Goal: Information Seeking & Learning: Learn about a topic

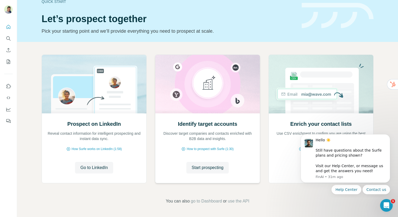
scroll to position [10, 0]
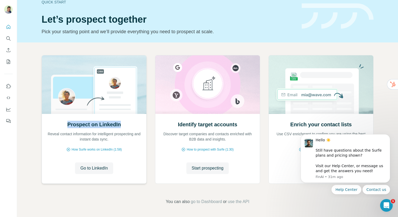
drag, startPoint x: 65, startPoint y: 126, endPoint x: 123, endPoint y: 127, distance: 58.2
click at [123, 127] on div "Prospect on LinkedIn Reveal contact information for intelligent prospecting and…" at bounding box center [94, 131] width 94 height 21
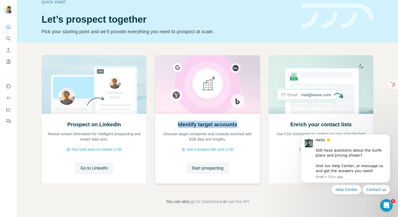
drag, startPoint x: 176, startPoint y: 125, endPoint x: 236, endPoint y: 128, distance: 60.4
click at [236, 128] on div "Identify target accounts Discover target companies and contacts enriched with B…" at bounding box center [208, 131] width 94 height 21
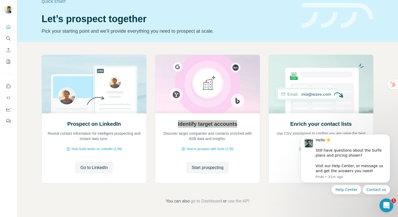
click at [388, 204] on icon "Open Intercom Messenger" at bounding box center [386, 204] width 9 height 9
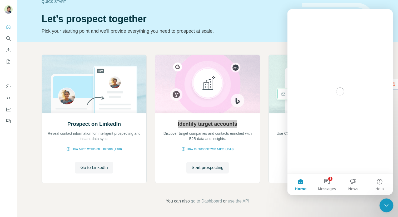
scroll to position [0, 0]
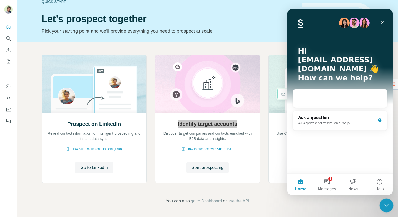
click at [384, 207] on icon "Close Intercom Messenger" at bounding box center [386, 204] width 6 height 6
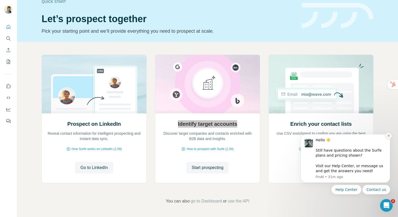
click at [390, 136] on icon "Dismiss notification" at bounding box center [389, 135] width 3 height 3
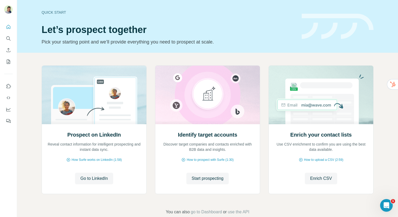
click at [242, 46] on div "Quick start Let’s prospect together Pick your starting point and we’ll provide …" at bounding box center [207, 26] width 381 height 53
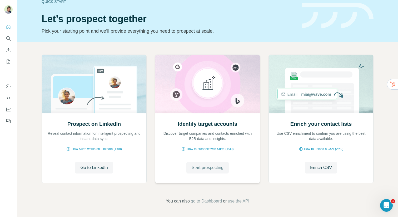
click at [204, 169] on span "Start prospecting" at bounding box center [208, 167] width 32 height 6
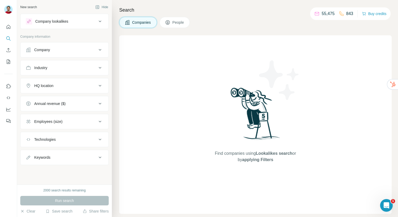
click at [68, 20] on div "Company lookalikes" at bounding box center [51, 21] width 33 height 5
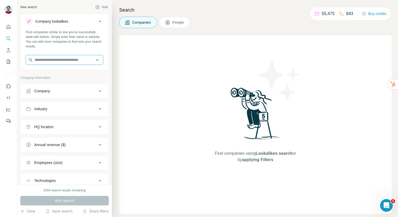
click at [57, 59] on input "text" at bounding box center [64, 59] width 77 height 9
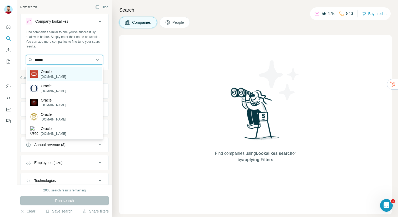
type input "******"
click at [63, 74] on div "Oracle [DOMAIN_NAME]" at bounding box center [64, 74] width 75 height 14
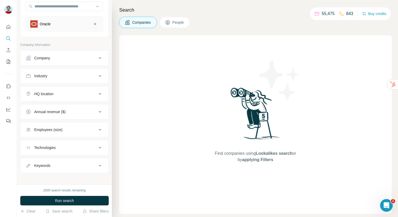
scroll to position [57, 0]
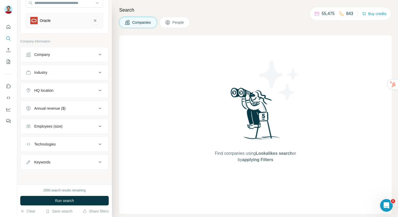
click at [64, 91] on div "HQ location" at bounding box center [61, 90] width 71 height 5
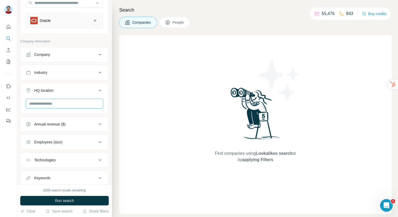
click at [53, 102] on input "text" at bounding box center [64, 103] width 77 height 9
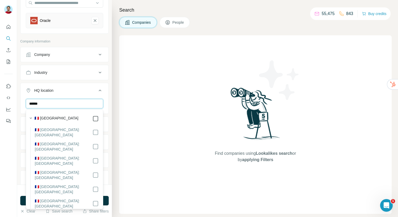
type input "******"
click at [126, 117] on div "Find companies using Lookalikes search or by applying Filters" at bounding box center [255, 124] width 273 height 178
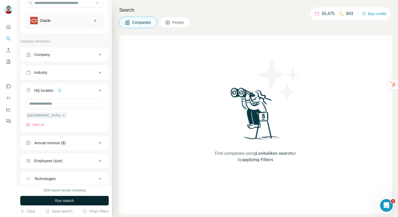
click at [63, 198] on span "Run search" at bounding box center [64, 200] width 19 height 5
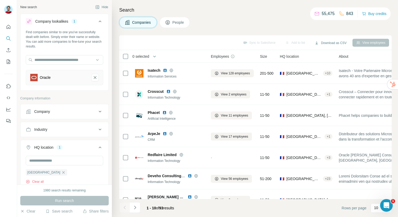
click at [169, 23] on icon at bounding box center [168, 22] width 3 height 3
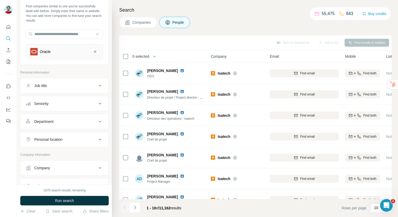
scroll to position [29, 0]
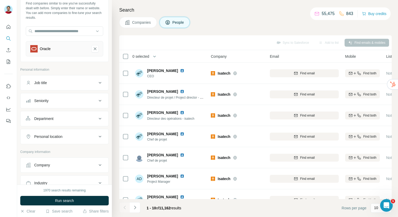
click at [87, 77] on button "Job title" at bounding box center [65, 82] width 88 height 13
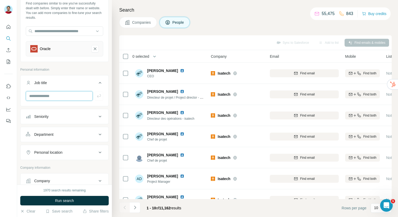
click at [66, 100] on input "text" at bounding box center [59, 95] width 67 height 9
type input "***"
click at [99, 96] on icon "button" at bounding box center [99, 95] width 4 height 3
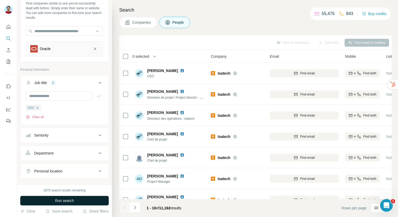
click at [61, 199] on span "Run search" at bounding box center [64, 200] width 19 height 5
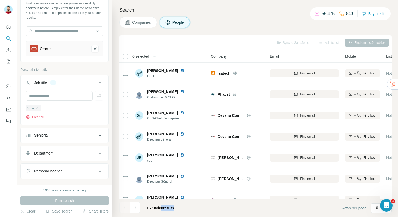
drag, startPoint x: 162, startPoint y: 209, endPoint x: 182, endPoint y: 209, distance: 20.0
click at [178, 209] on div "1 - 10 of 88 results" at bounding box center [161, 208] width 36 height 12
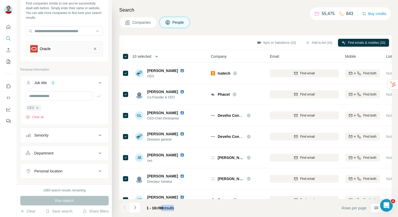
click at [159, 56] on icon "button" at bounding box center [156, 56] width 5 height 5
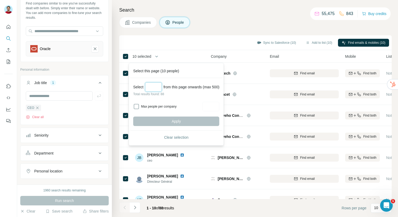
click at [155, 88] on input "Select a number (up to 500)" at bounding box center [153, 86] width 17 height 9
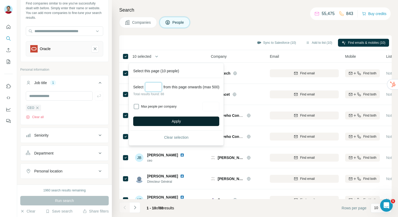
type input "**"
click at [168, 121] on button "Apply" at bounding box center [176, 120] width 86 height 9
